Goal: Contribute content: Add original content to the website for others to see

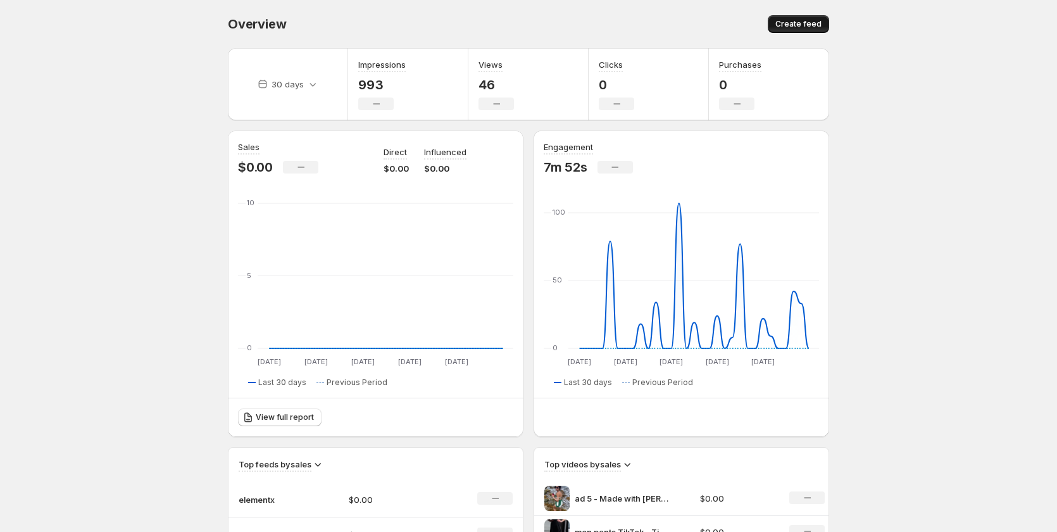
click at [788, 31] on button "Create feed" at bounding box center [798, 24] width 61 height 18
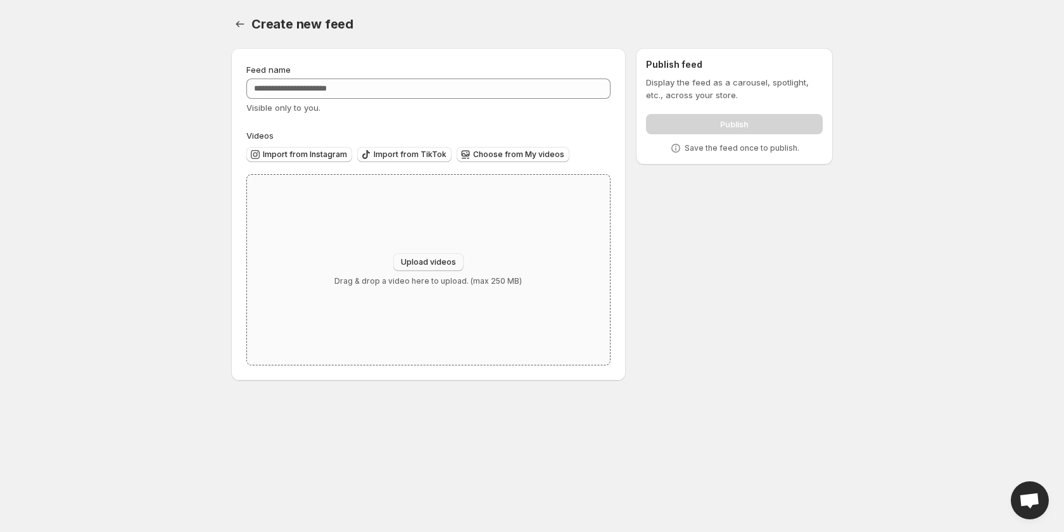
click at [424, 261] on span "Upload videos" at bounding box center [428, 262] width 55 height 10
type input "**********"
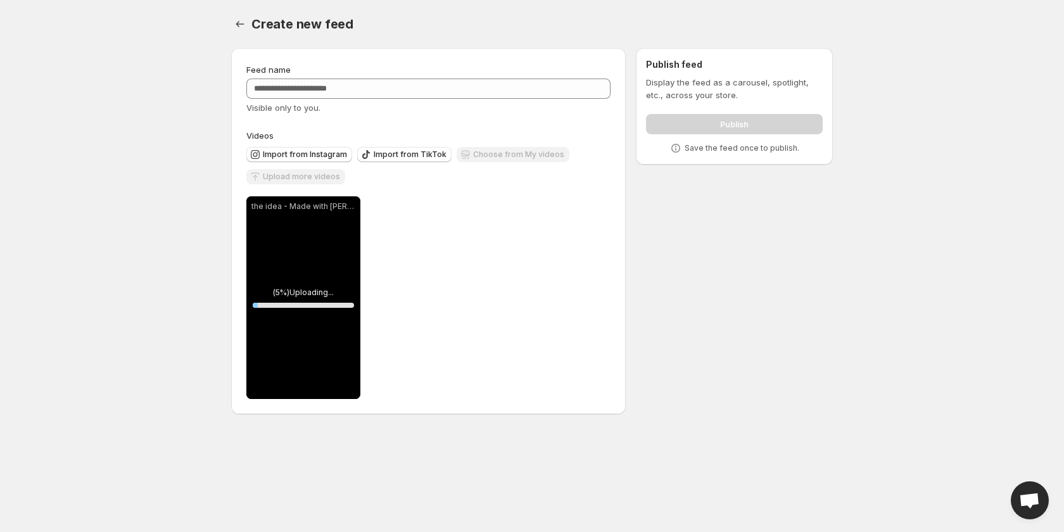
click at [342, 204] on p "the idea - Made with [PERSON_NAME] (1).mp4" at bounding box center [303, 206] width 104 height 10
click at [316, 273] on div "the idea - Made with [PERSON_NAME] (1).mp4" at bounding box center [303, 297] width 114 height 203
click at [294, 298] on div "the idea - Made with [PERSON_NAME] (1).mp4" at bounding box center [303, 297] width 114 height 203
click at [473, 213] on div "**********" at bounding box center [428, 297] width 364 height 203
click at [242, 30] on icon "Settings" at bounding box center [240, 24] width 13 height 13
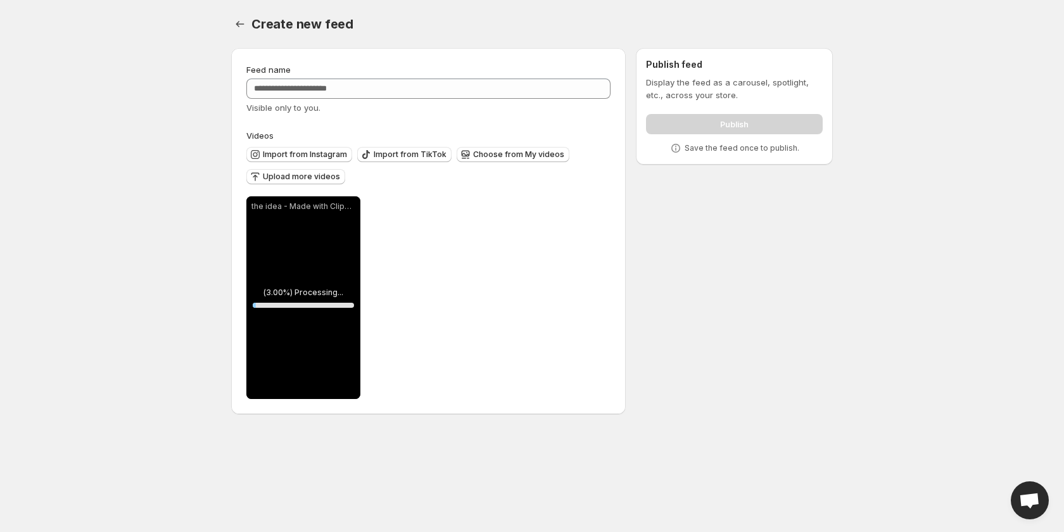
click at [382, 258] on div "**********" at bounding box center [428, 297] width 364 height 203
click at [298, 180] on span "Upload more videos" at bounding box center [301, 177] width 77 height 10
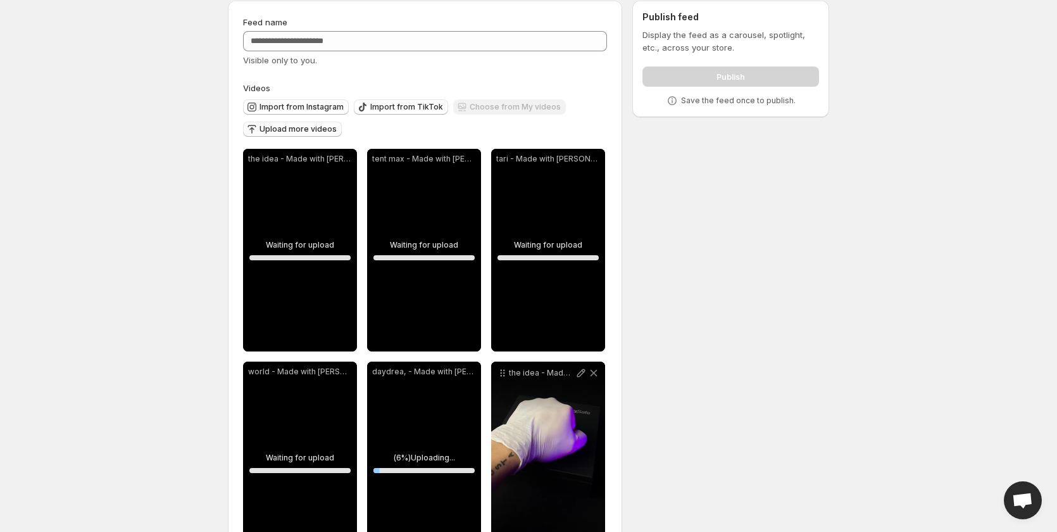
scroll to position [110, 0]
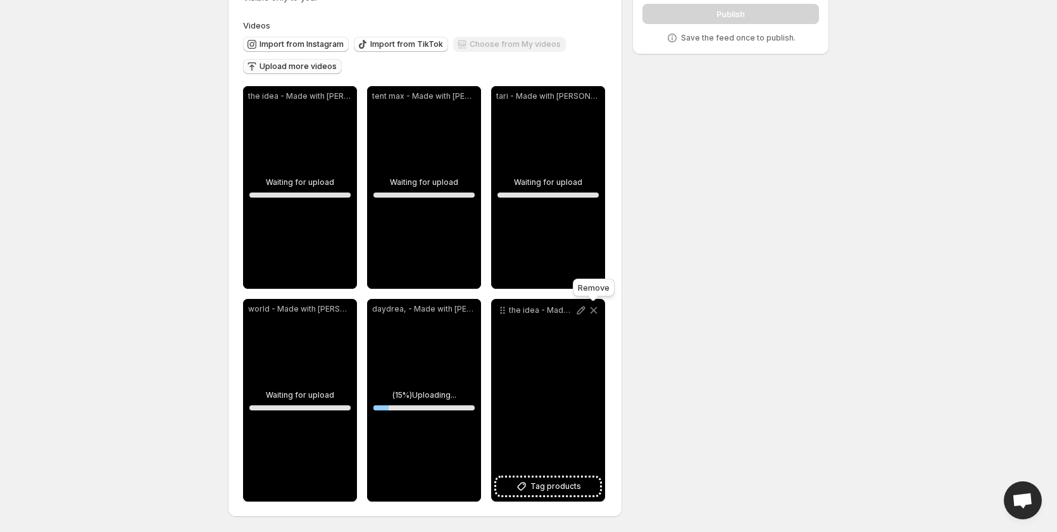
click at [591, 311] on icon at bounding box center [593, 310] width 13 height 13
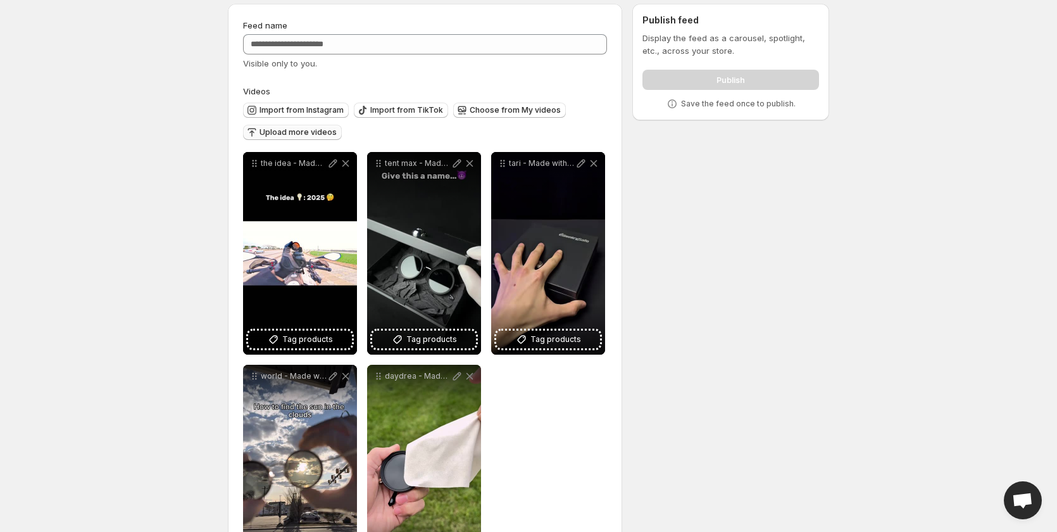
scroll to position [0, 0]
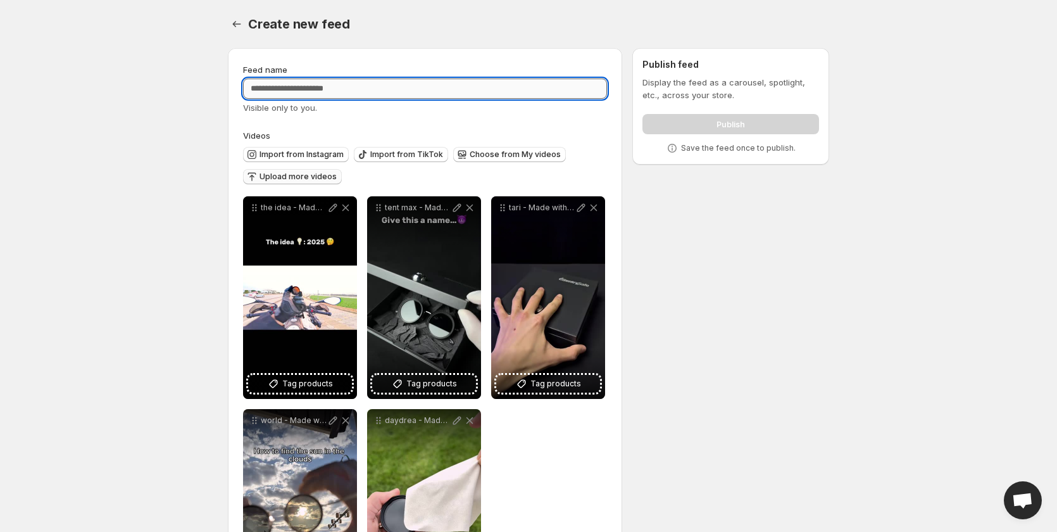
click at [348, 94] on input "Feed name" at bounding box center [425, 88] width 364 height 20
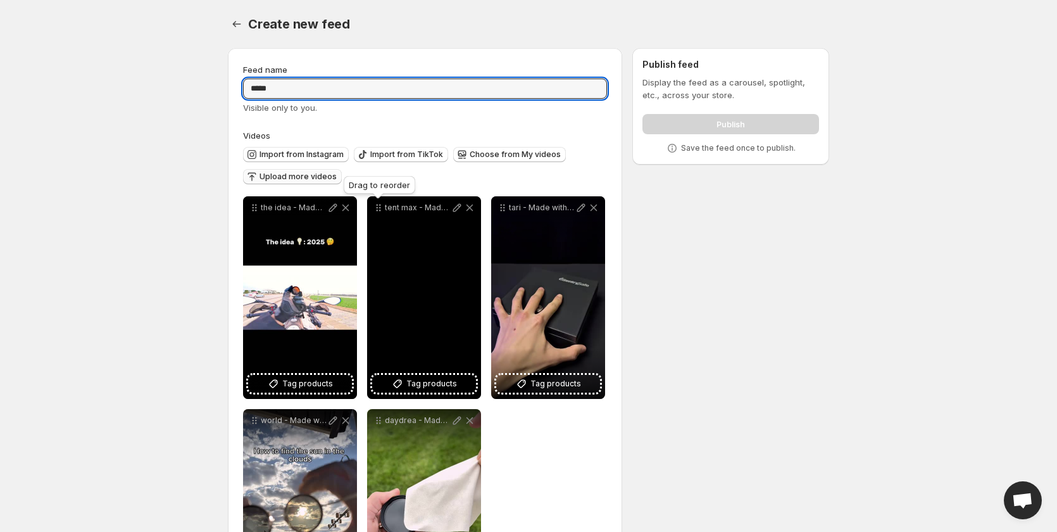
type input "****"
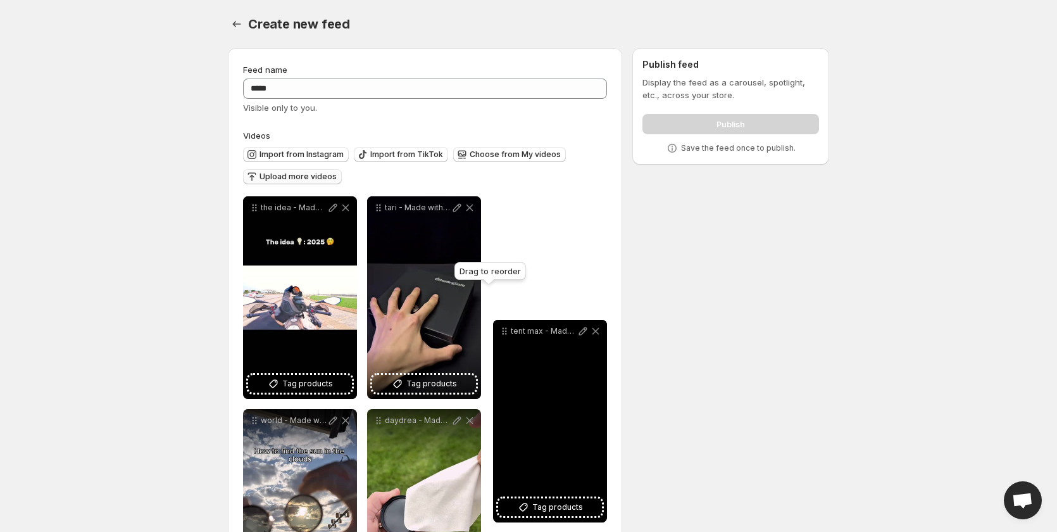
drag, startPoint x: 374, startPoint y: 201, endPoint x: 500, endPoint y: 325, distance: 176.4
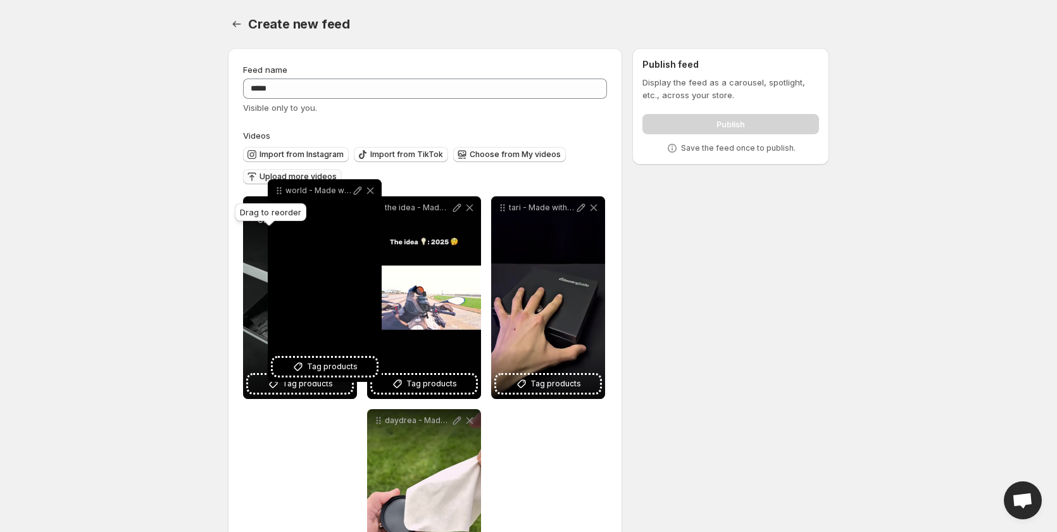
drag, startPoint x: 254, startPoint y: 422, endPoint x: 310, endPoint y: 245, distance: 185.6
click at [277, 192] on icon at bounding box center [279, 190] width 13 height 13
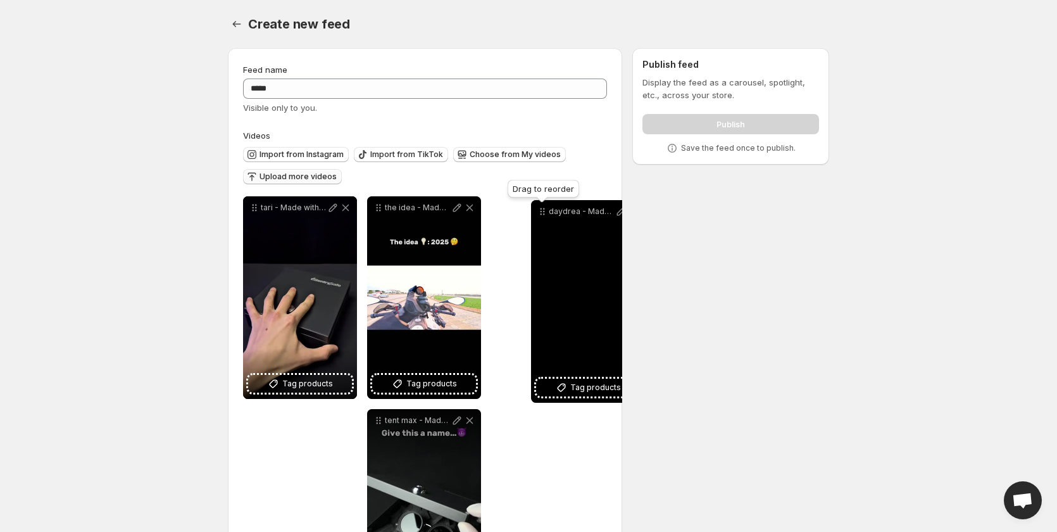
drag, startPoint x: 374, startPoint y: 418, endPoint x: 538, endPoint y: 210, distance: 265.6
click at [538, 210] on icon at bounding box center [542, 211] width 13 height 13
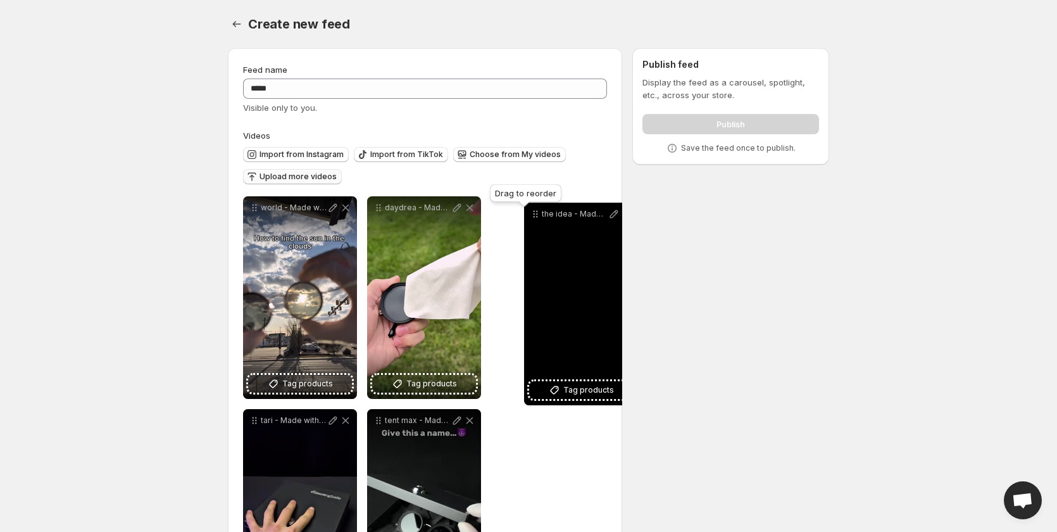
drag, startPoint x: 379, startPoint y: 210, endPoint x: 536, endPoint y: 217, distance: 157.1
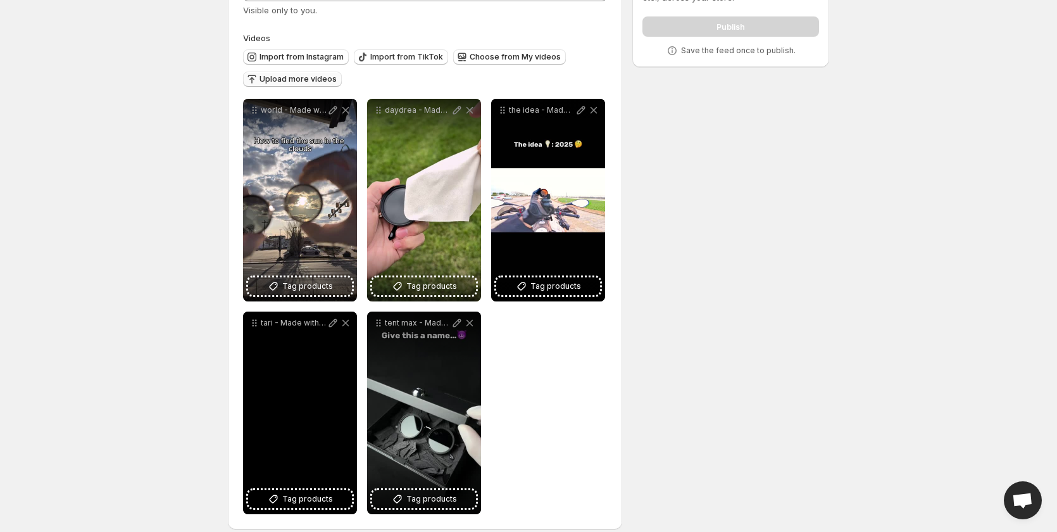
scroll to position [110, 0]
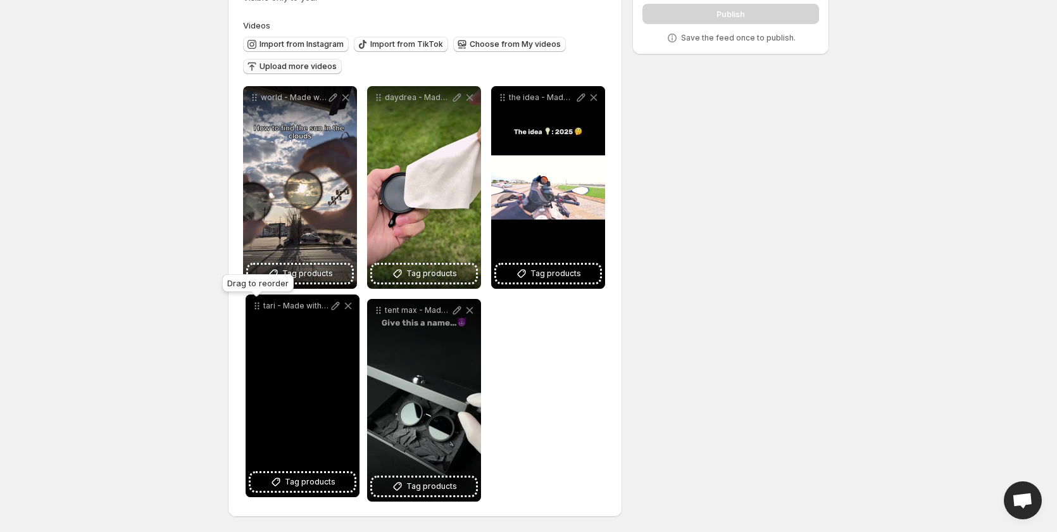
click at [257, 310] on icon at bounding box center [257, 305] width 13 height 13
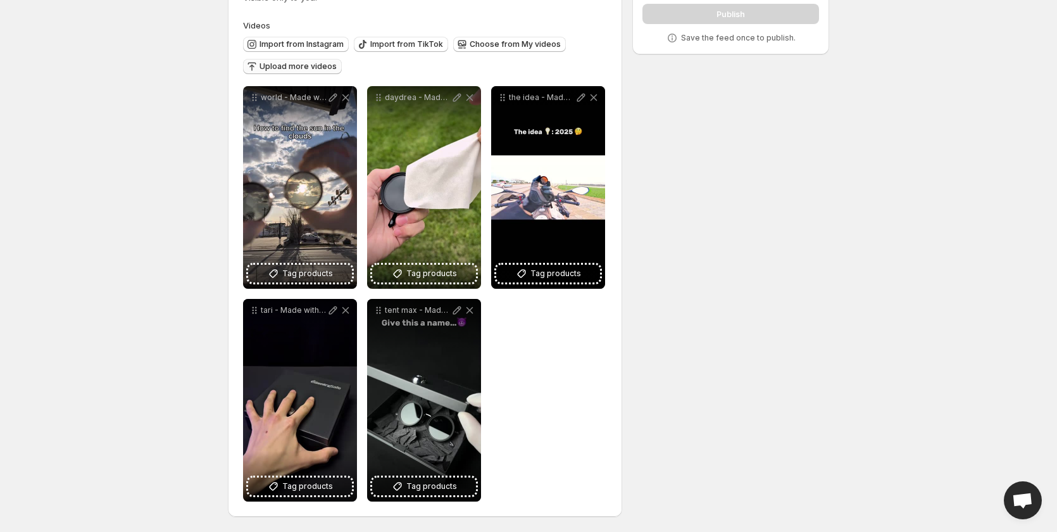
scroll to position [0, 0]
